Goal: Task Accomplishment & Management: Complete application form

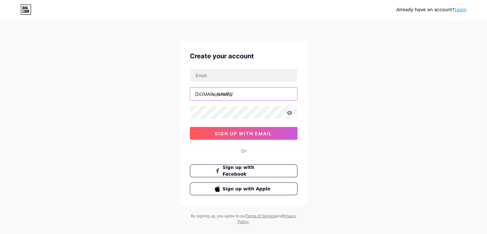
click at [220, 94] on input "text" at bounding box center [243, 93] width 107 height 13
type input "[PERSON_NAME]"
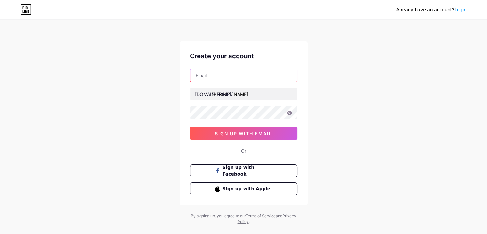
click at [231, 78] on input "text" at bounding box center [243, 75] width 107 height 13
type input "[EMAIL_ADDRESS][DOMAIN_NAME]"
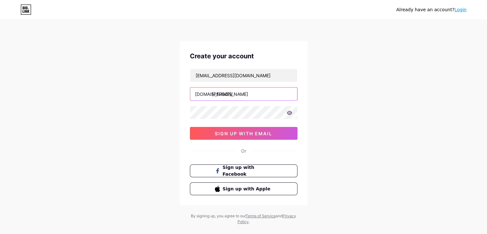
click at [235, 93] on input "[PERSON_NAME]" at bounding box center [243, 93] width 107 height 13
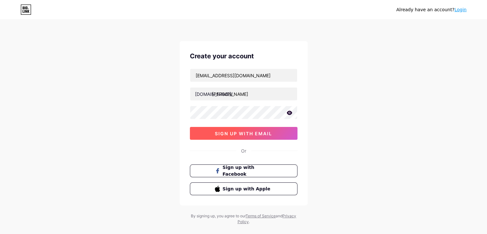
click at [244, 131] on span "sign up with email" at bounding box center [243, 133] width 57 height 5
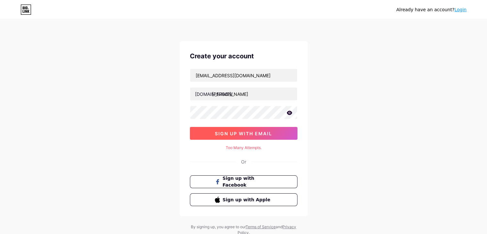
click at [240, 129] on button "sign up with email" at bounding box center [244, 133] width 108 height 13
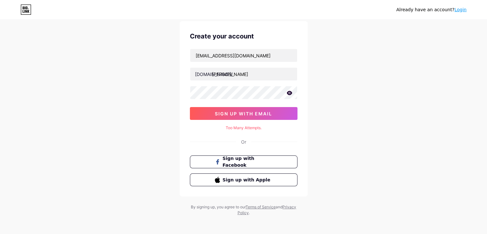
scroll to position [22, 0]
